Goal: Task Accomplishment & Management: Use online tool/utility

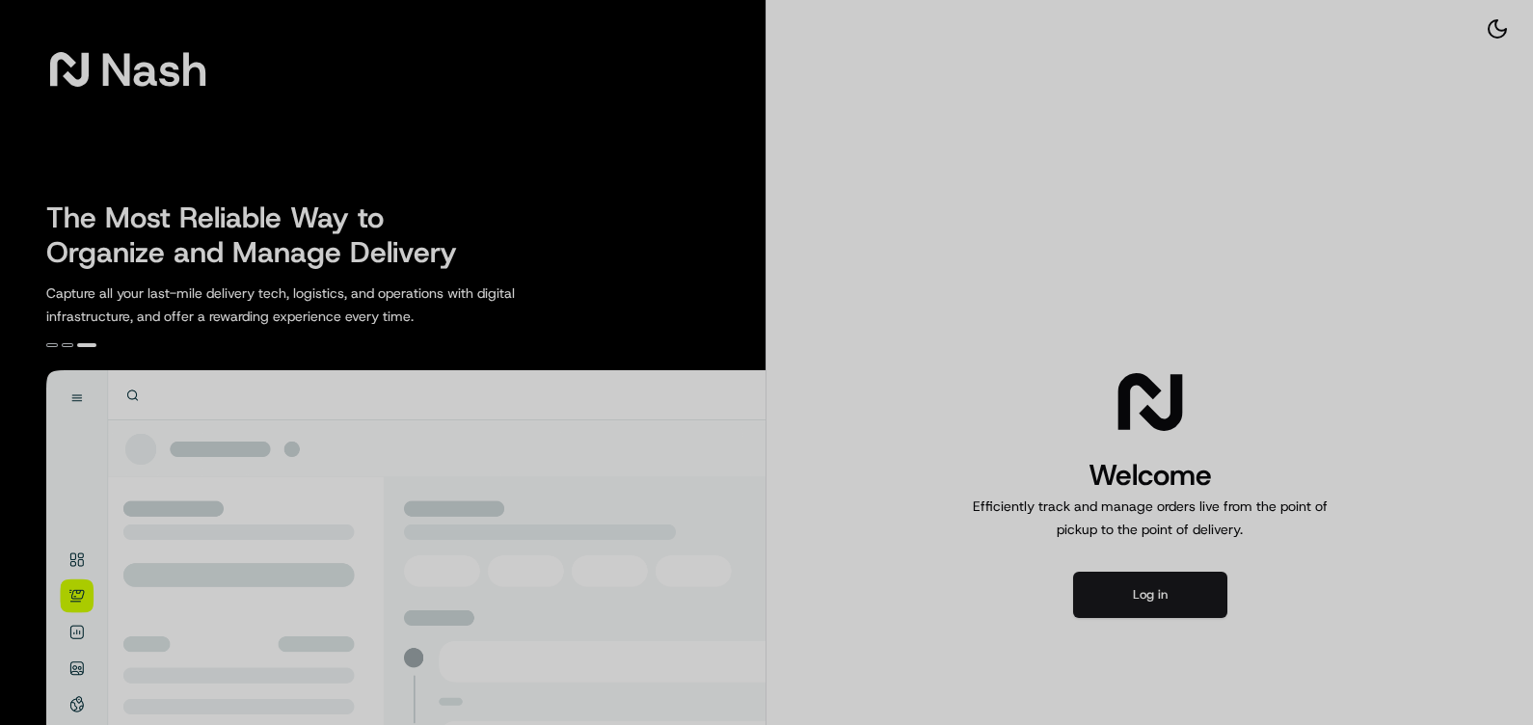
click at [1135, 583] on div at bounding box center [766, 362] width 1533 height 725
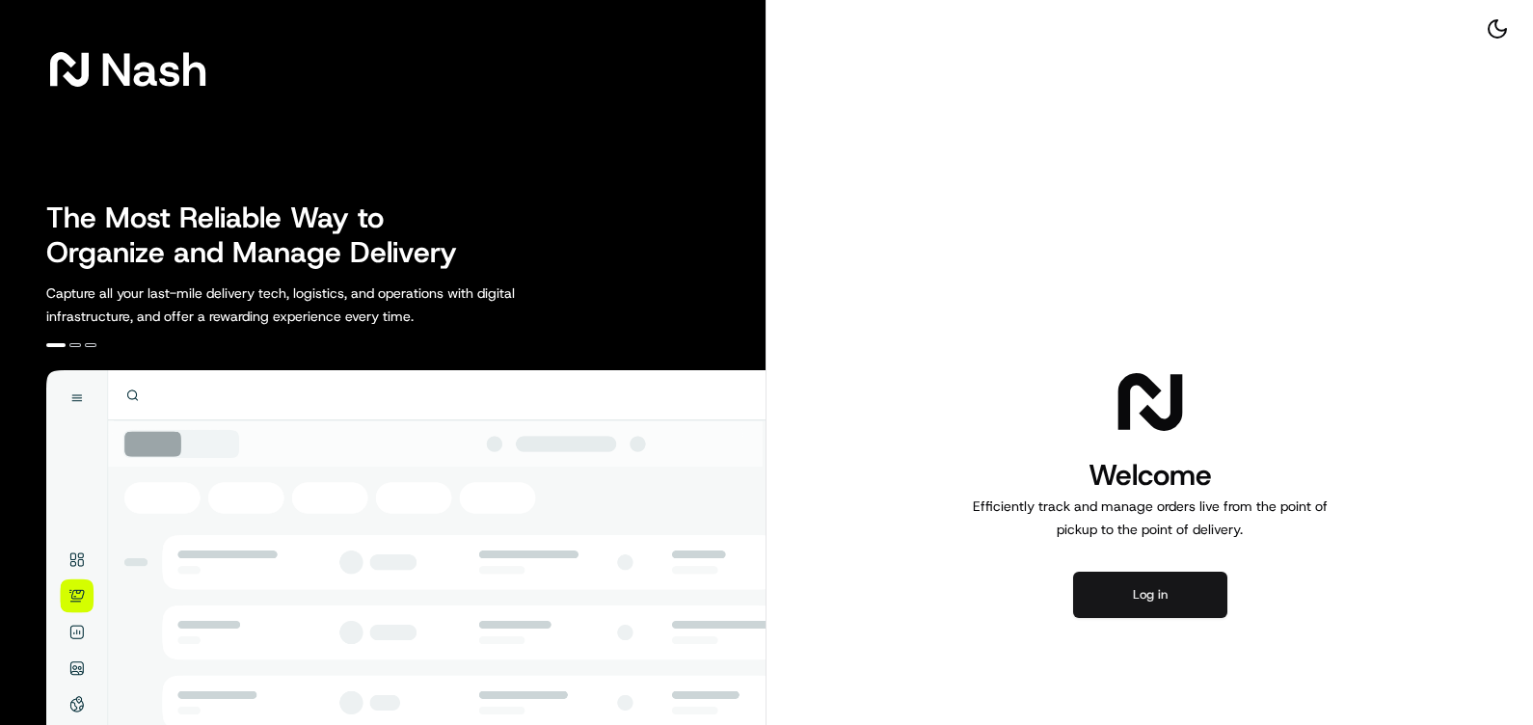
click at [1144, 597] on button "Log in" at bounding box center [1150, 595] width 154 height 46
